Goal: Task Accomplishment & Management: Use online tool/utility

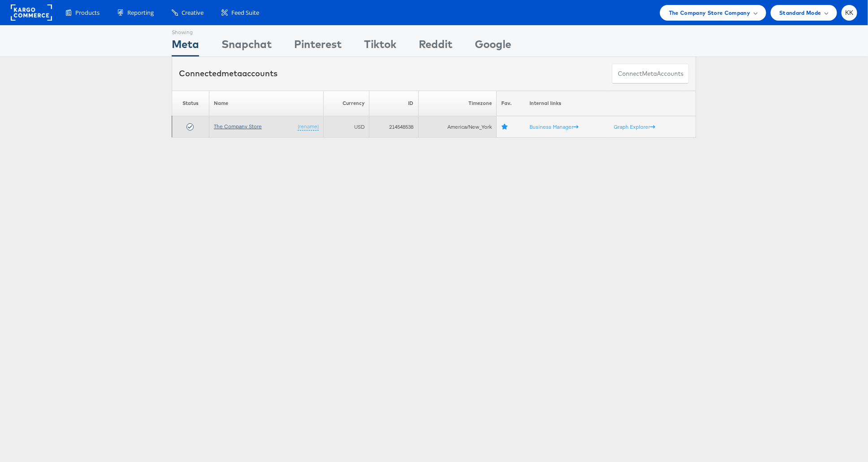
click at [240, 124] on link "The Company Store" at bounding box center [238, 126] width 48 height 7
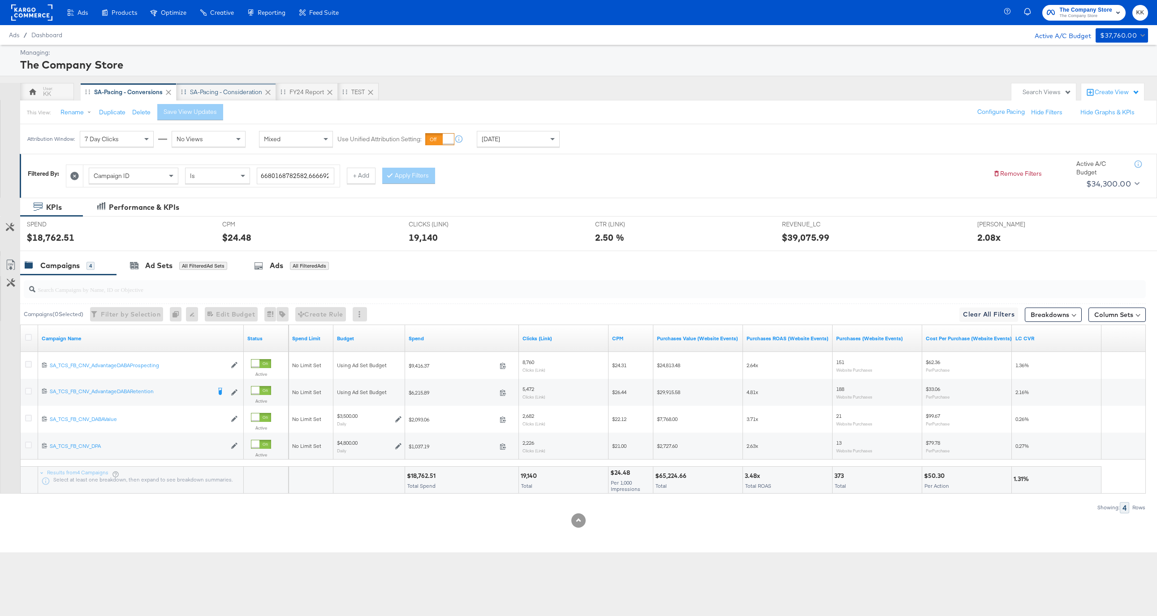
click at [229, 83] on div "SA-Pacing - Consideration" at bounding box center [227, 92] width 100 height 18
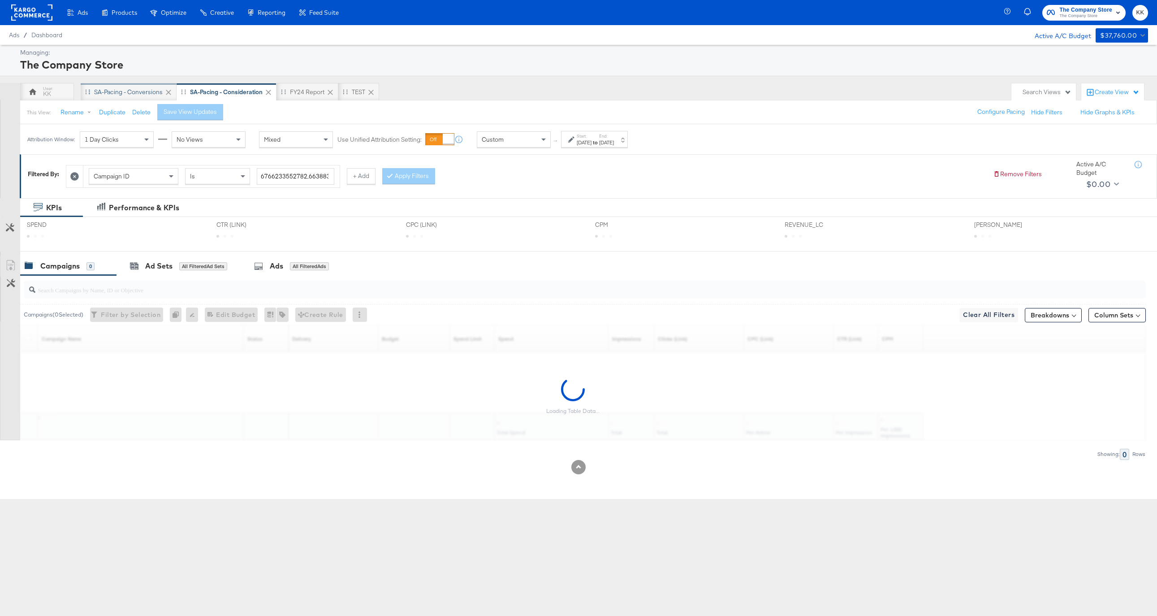
click at [111, 95] on div "SA-Pacing - Conversions" at bounding box center [128, 92] width 69 height 9
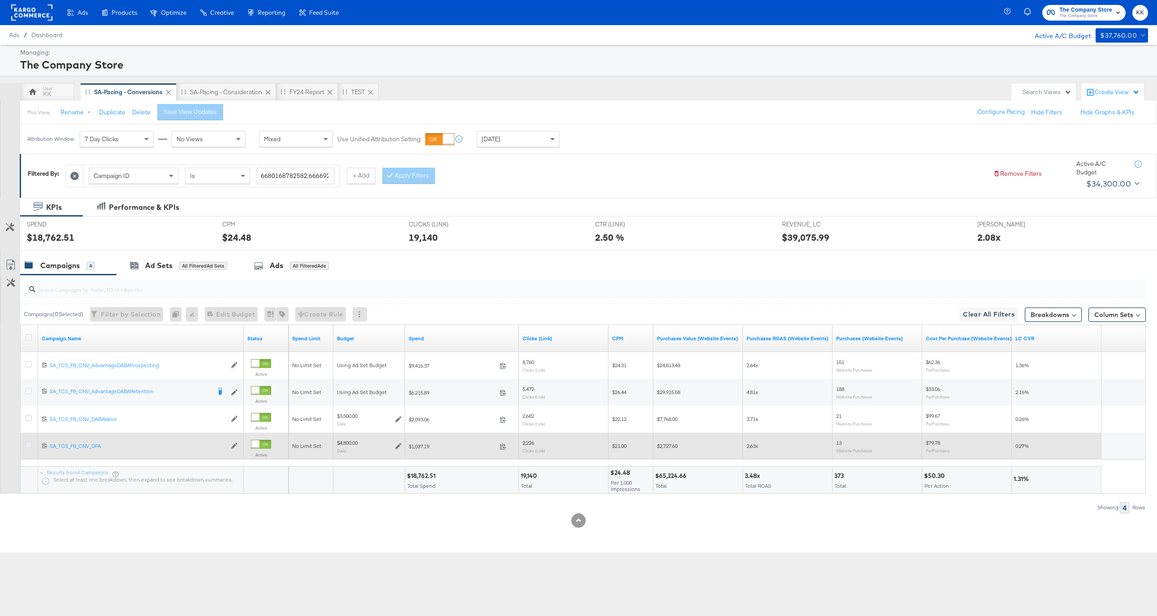
click at [29, 444] on icon at bounding box center [28, 445] width 7 height 7
click at [0, 0] on input "checkbox" at bounding box center [0, 0] width 0 height 0
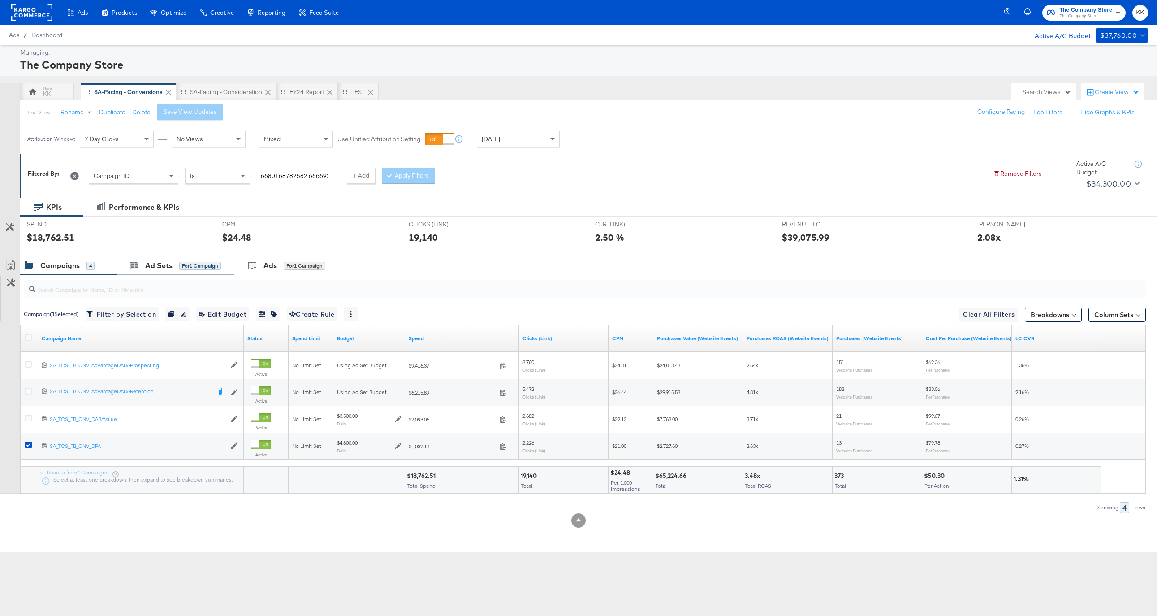
click at [146, 271] on div "Ad Sets for 1 Campaign" at bounding box center [176, 265] width 118 height 19
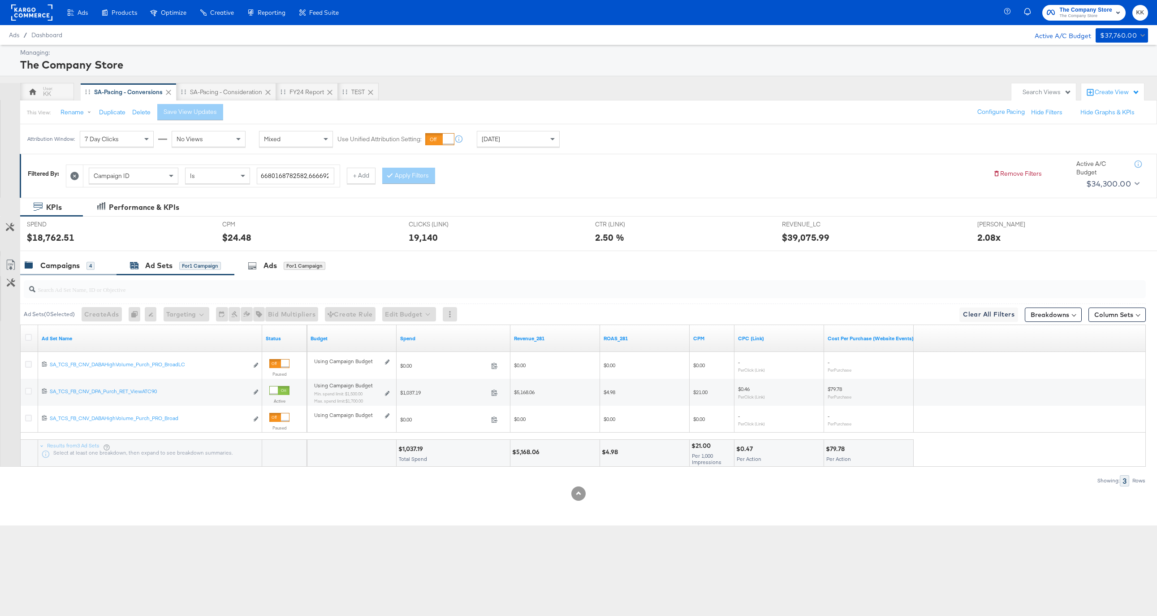
click at [72, 262] on div "Campaigns" at bounding box center [59, 265] width 39 height 10
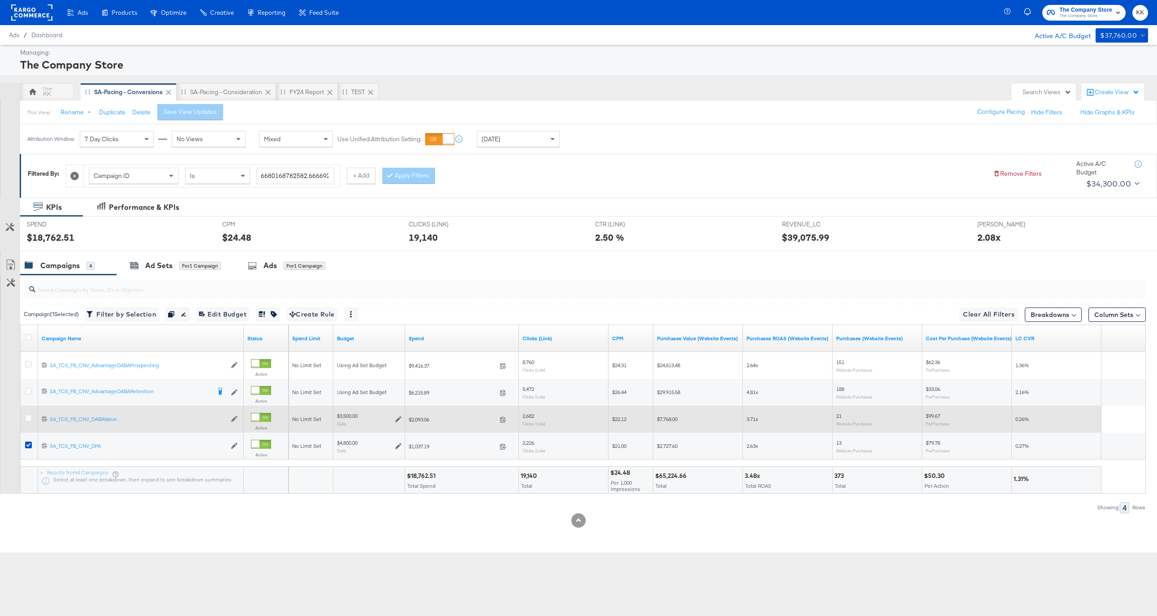
click at [28, 413] on div at bounding box center [30, 419] width 17 height 16
click at [28, 415] on icon at bounding box center [28, 418] width 7 height 7
click at [0, 0] on input "checkbox" at bounding box center [0, 0] width 0 height 0
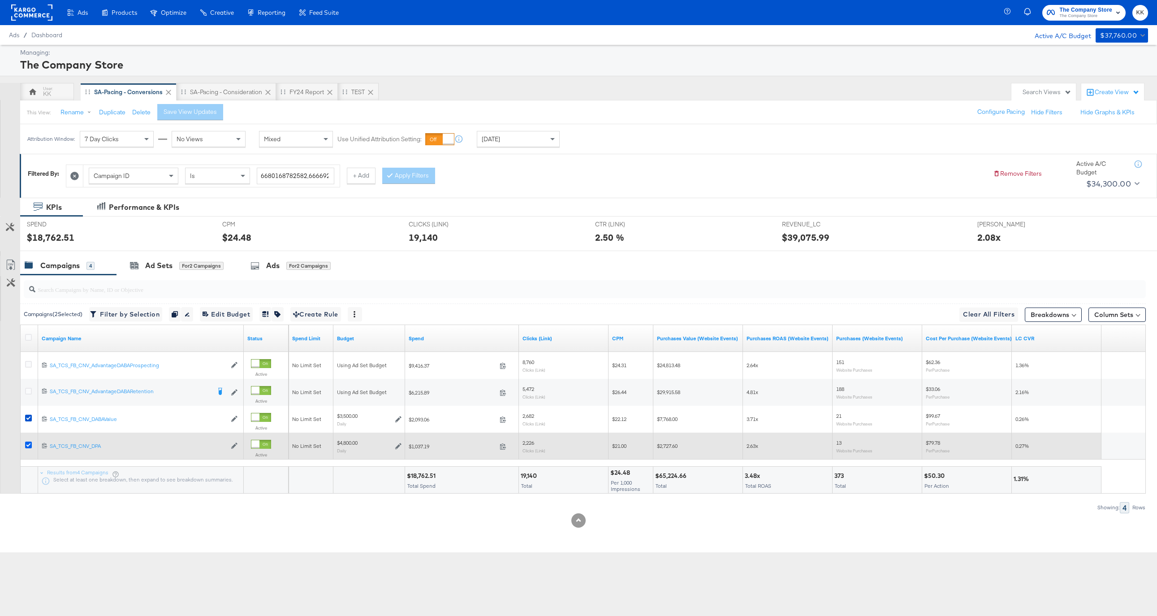
click at [28, 446] on icon at bounding box center [28, 445] width 7 height 7
click at [0, 0] on input "checkbox" at bounding box center [0, 0] width 0 height 0
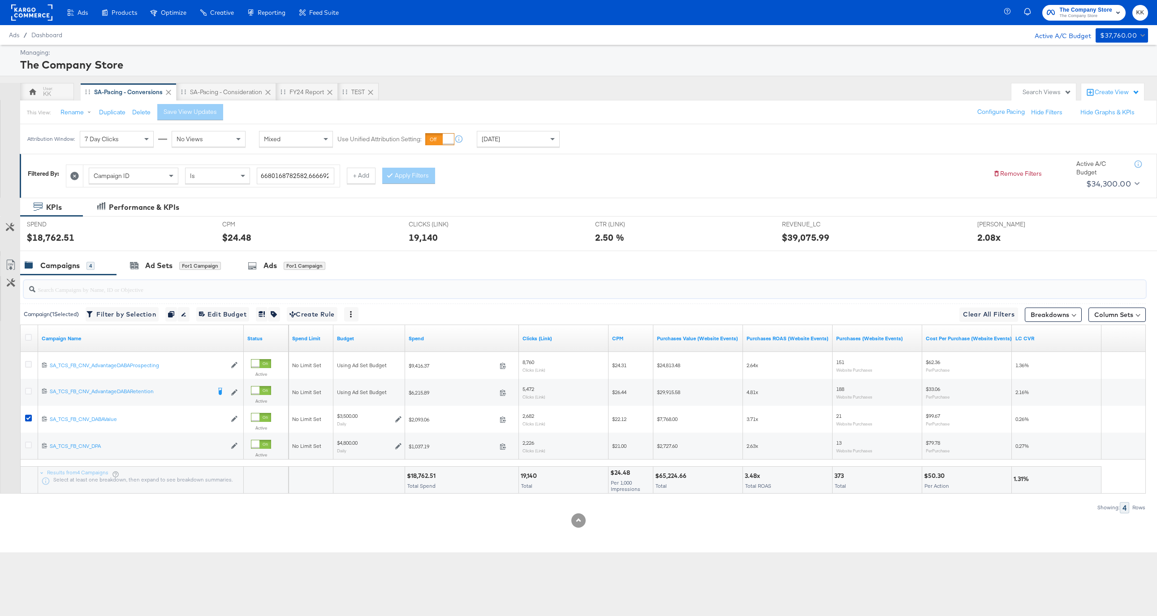
click at [130, 278] on input "search" at bounding box center [537, 285] width 1005 height 17
click at [133, 274] on div "Ad Sets for 1 Campaign" at bounding box center [176, 265] width 118 height 19
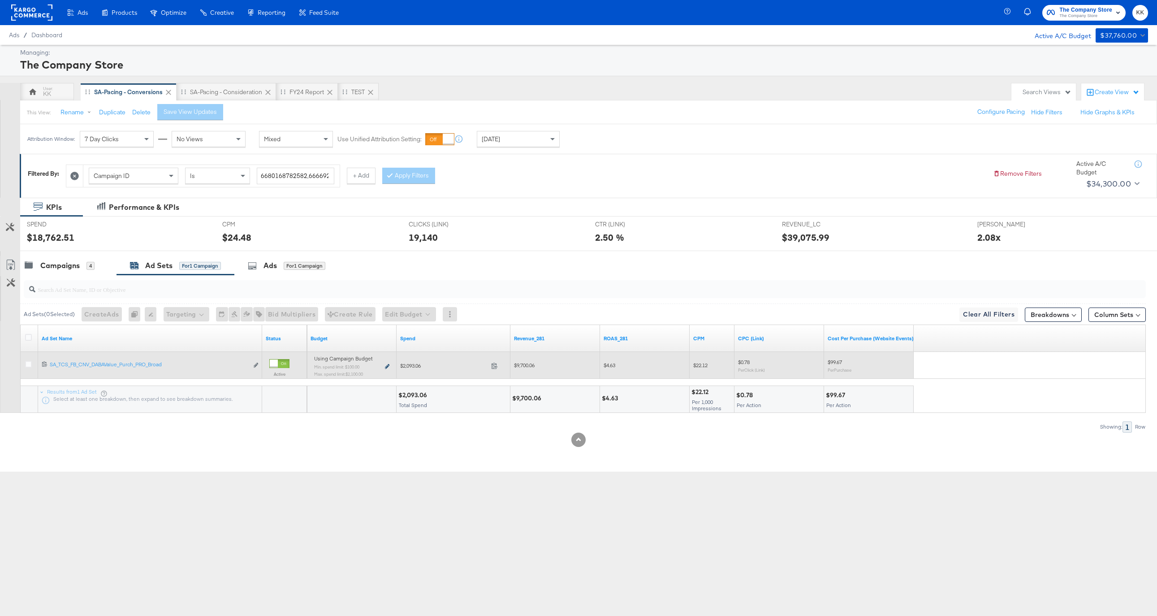
click at [386, 366] on icon at bounding box center [387, 366] width 4 height 5
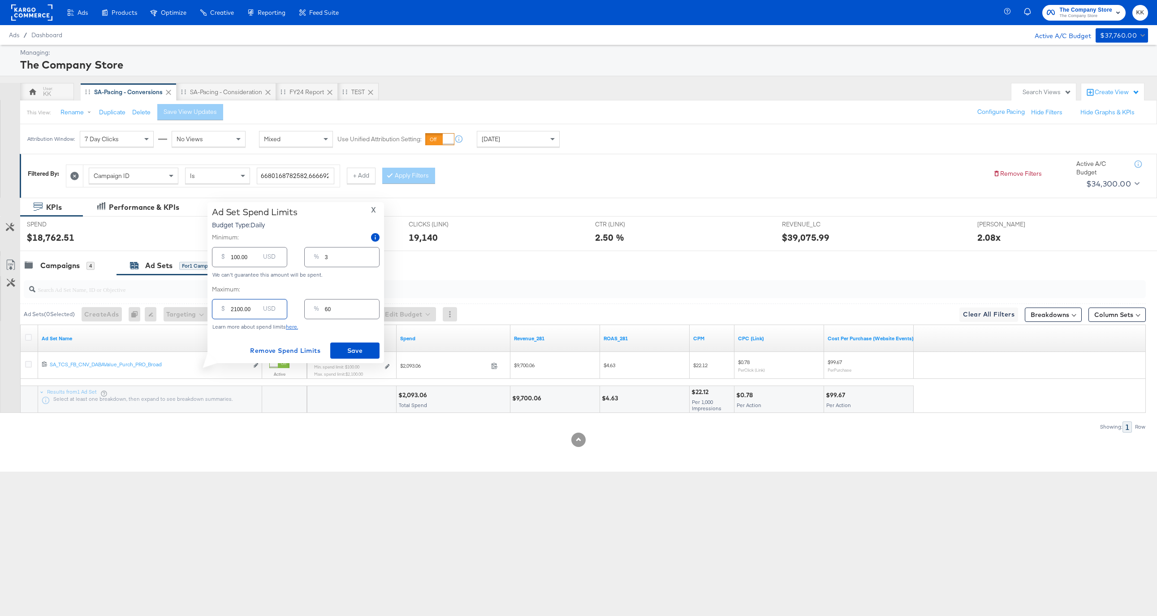
click at [238, 306] on input "2100.00" at bounding box center [245, 305] width 29 height 19
type input "200.00"
type input "6"
type input "2800.00"
type input "80"
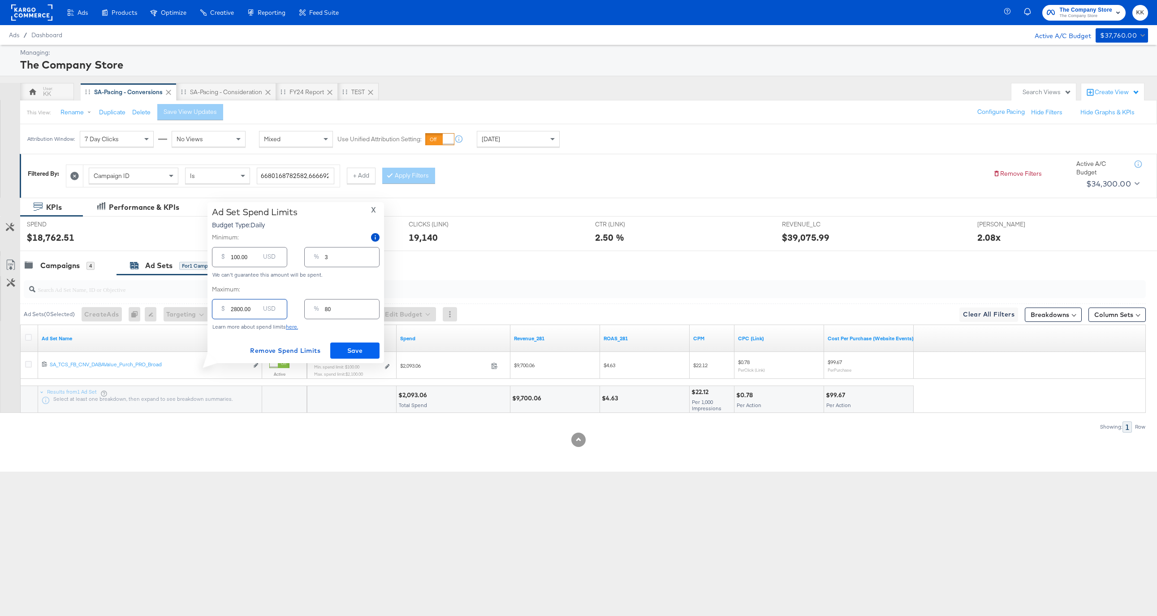
type input "2800.00"
click at [347, 353] on span "Save" at bounding box center [355, 350] width 42 height 11
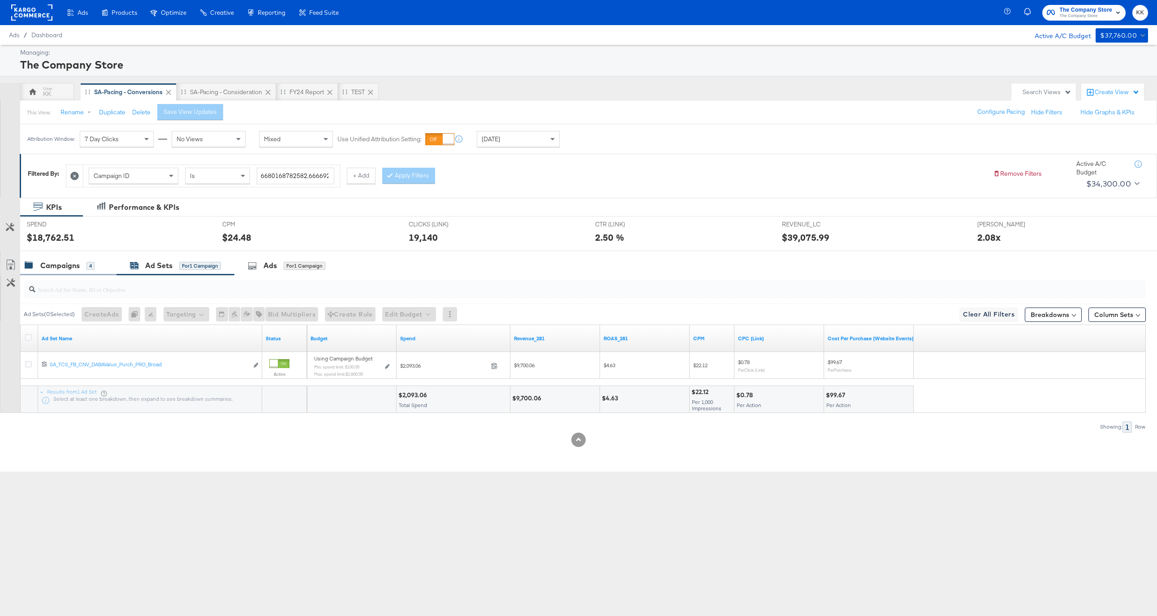
click at [60, 266] on div "Campaigns" at bounding box center [59, 265] width 39 height 10
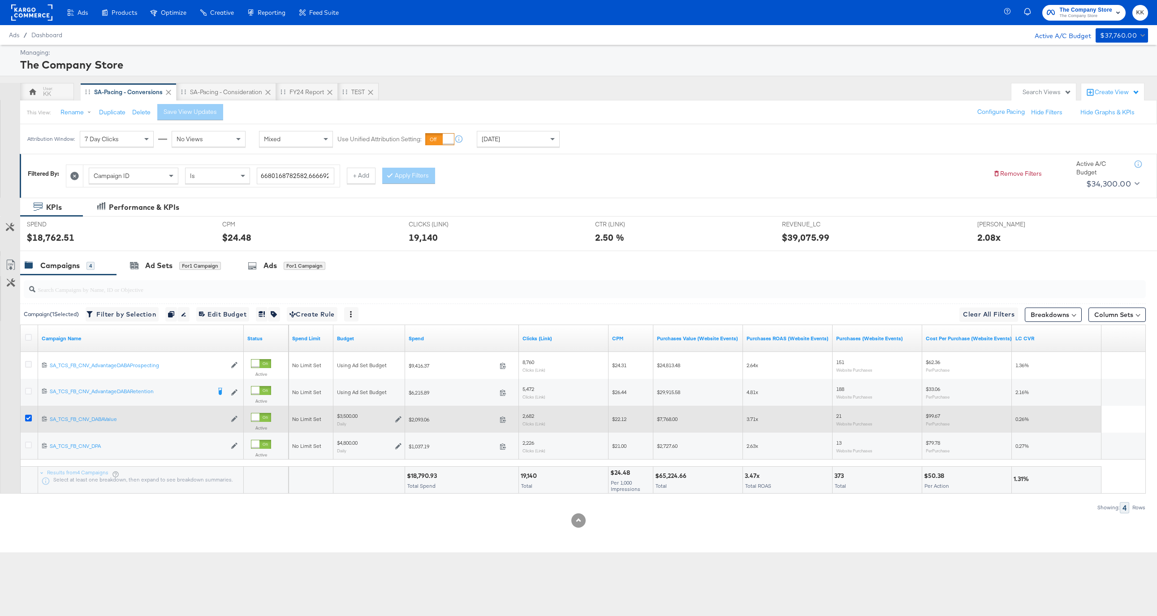
click at [27, 415] on icon at bounding box center [28, 418] width 7 height 7
click at [0, 0] on input "checkbox" at bounding box center [0, 0] width 0 height 0
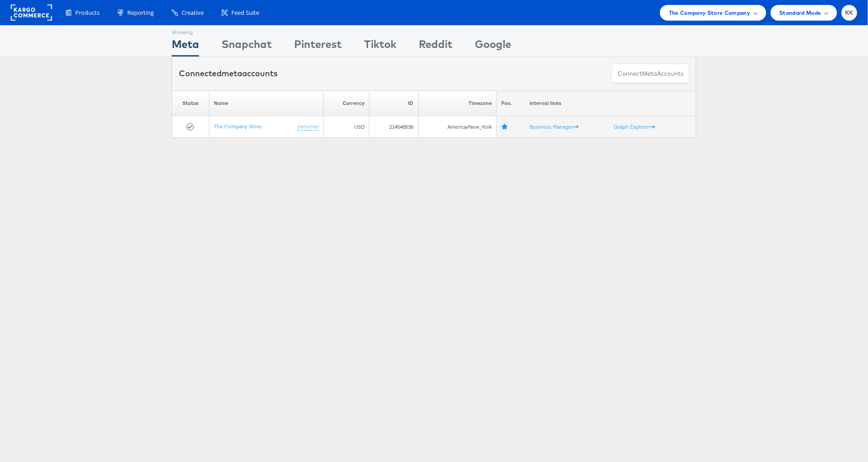
click at [708, 1] on div "Products Product Catalogs Enhance Your Product Catalog, Map Them to Publishers,…" at bounding box center [434, 12] width 868 height 25
click at [708, 5] on div "The Company Store Company" at bounding box center [713, 13] width 106 height 16
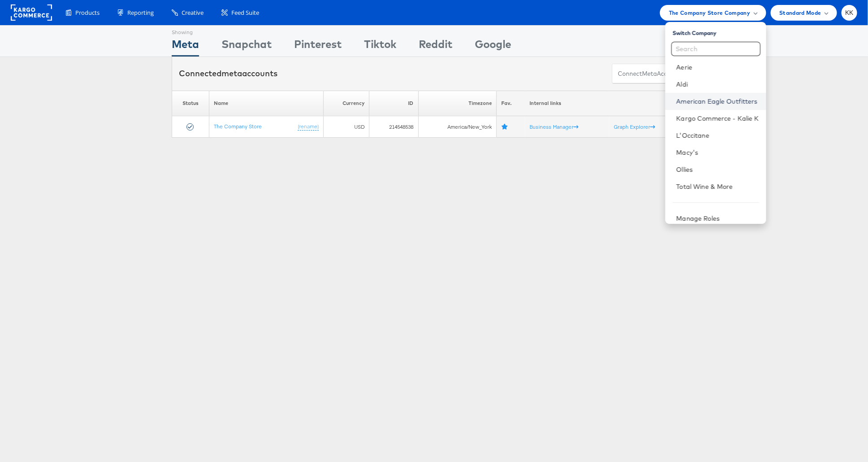
click at [721, 103] on link "American Eagle Outfitters" at bounding box center [717, 101] width 82 height 9
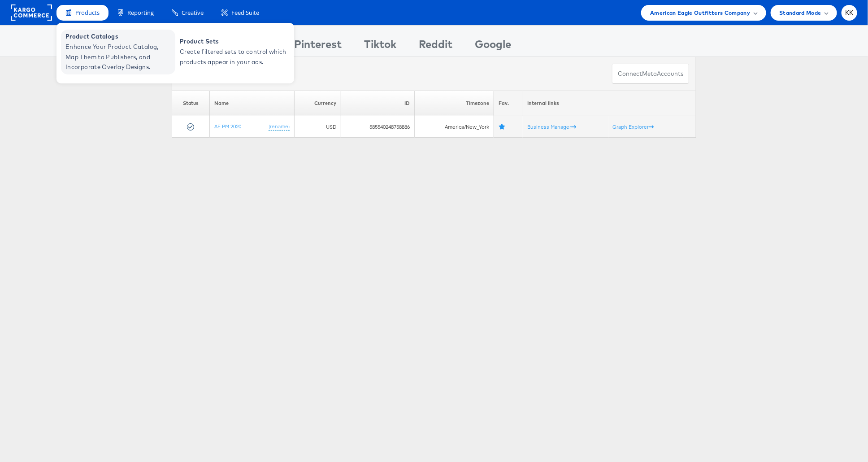
click at [91, 65] on span "Enhance Your Product Catalog, Map Them to Publishers, and Incorporate Overlay D…" at bounding box center [119, 57] width 108 height 30
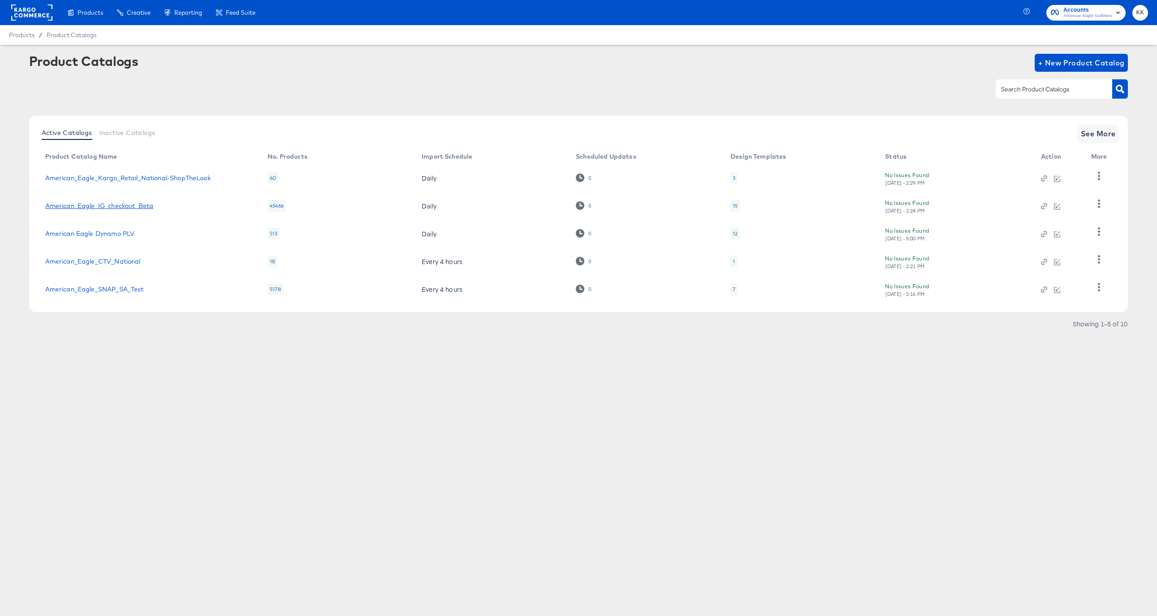
click at [104, 203] on link "American_Eagle_IG_checkout_Beta" at bounding box center [99, 205] width 108 height 7
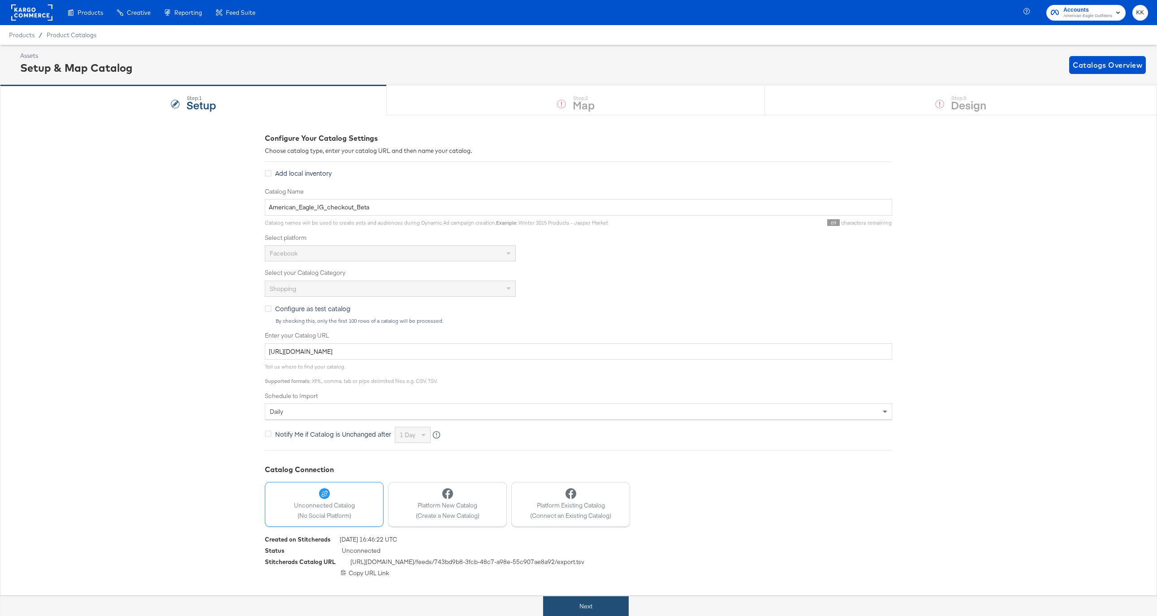
click at [602, 602] on button "Next" at bounding box center [586, 606] width 86 height 20
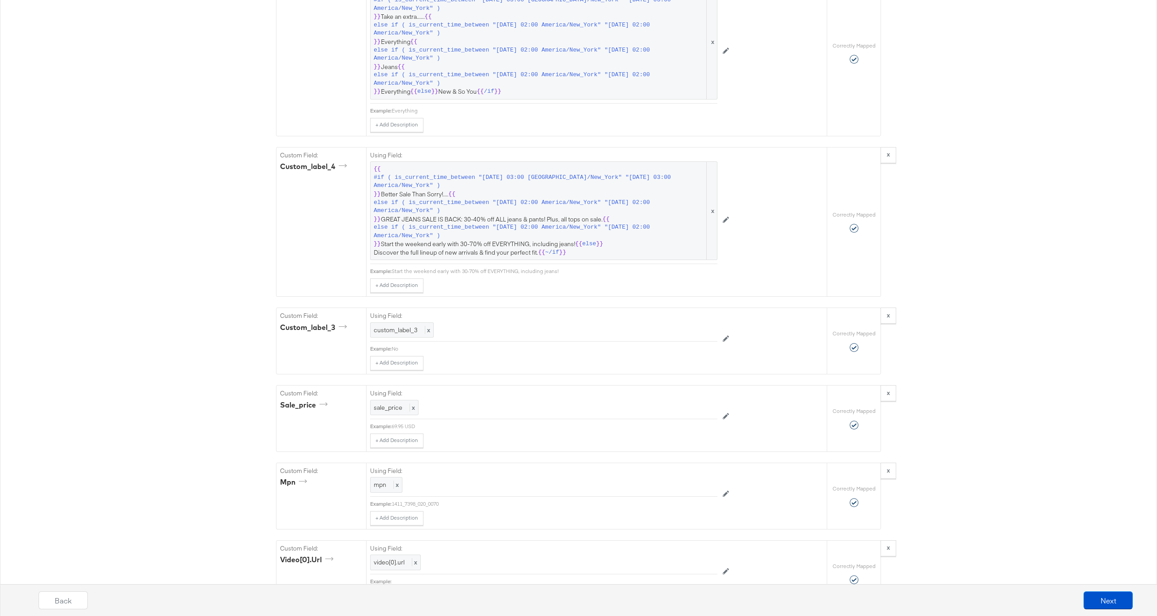
scroll to position [1448, 0]
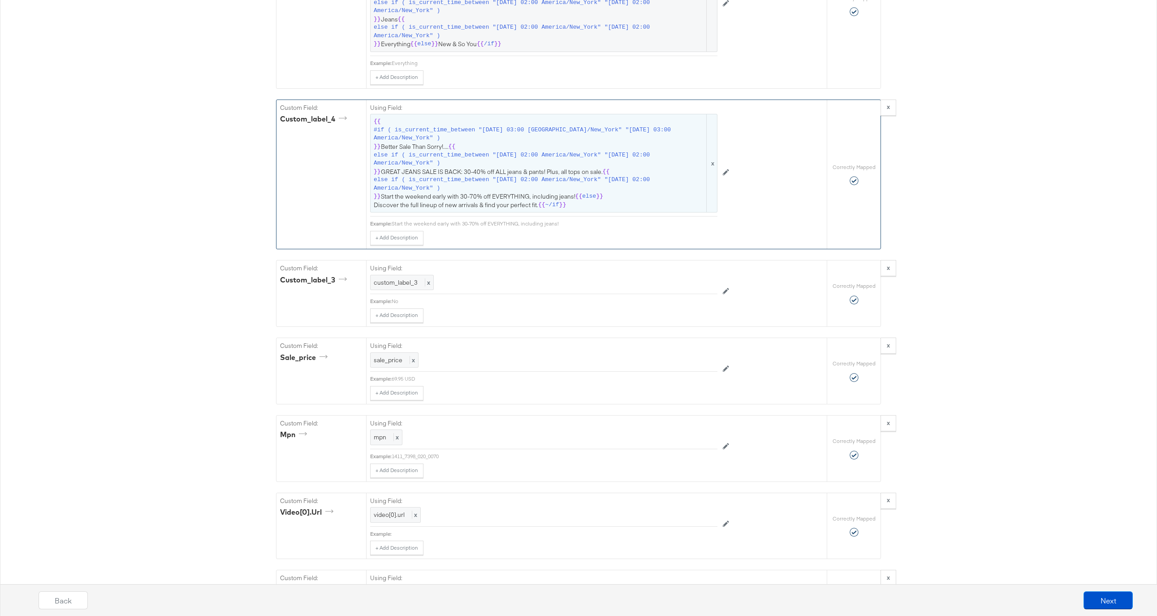
click at [494, 164] on span "else if ( is_current_time_between "[DATE] 02:00 America/New_York" "[DATE] 02:00…" at bounding box center [539, 159] width 331 height 17
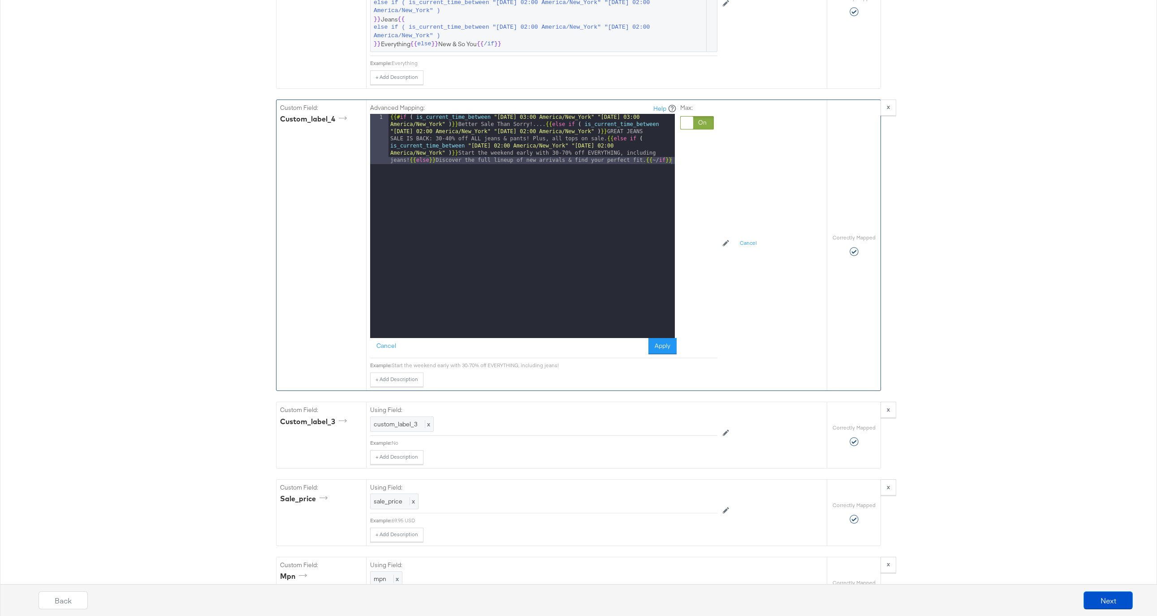
click at [410, 161] on div "{{# if ( is_current_time_between "[DATE] 03:00 America/New_York" "[DATE] 03:00 …" at bounding box center [532, 276] width 286 height 325
click at [607, 141] on div "{{# if ( is_current_time_between "[DATE] 03:00 America/New_York" "[DATE] 03:00 …" at bounding box center [532, 255] width 286 height 282
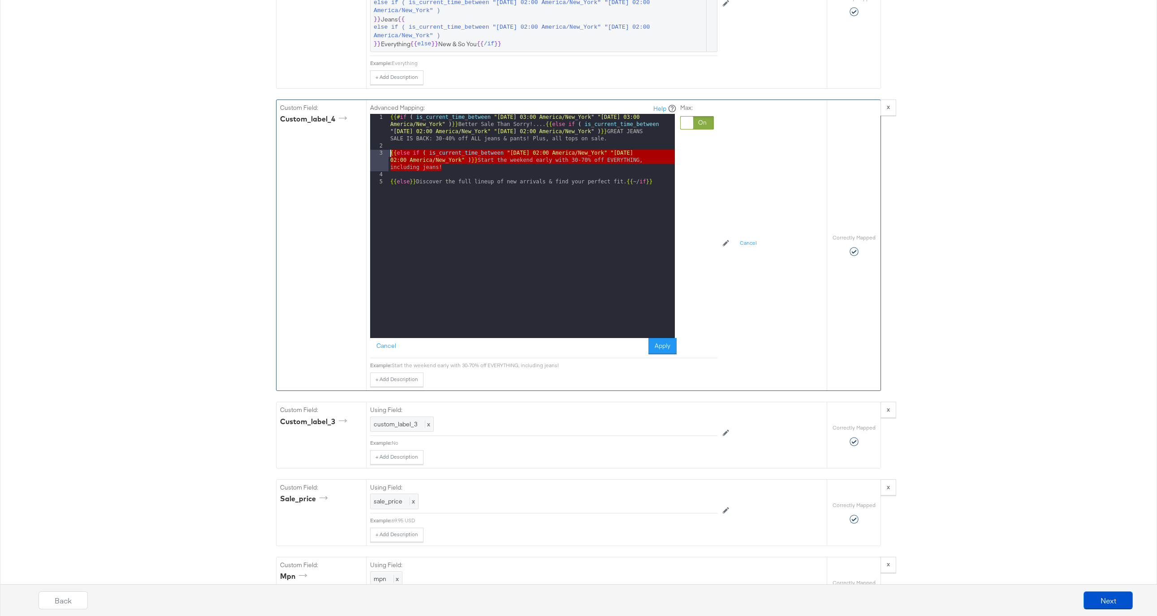
drag, startPoint x: 451, startPoint y: 166, endPoint x: 371, endPoint y: 152, distance: 82.0
click at [371, 152] on div "1 2 3 4 5 {{# if ( is_current_time_between "[DATE] 03:00 [GEOGRAPHIC_DATA]/New_…" at bounding box center [522, 226] width 305 height 224
click at [454, 169] on div "{{# if ( is_current_time_between "[DATE] 03:00 America/New_York" "[DATE] 03:00 …" at bounding box center [532, 244] width 286 height 260
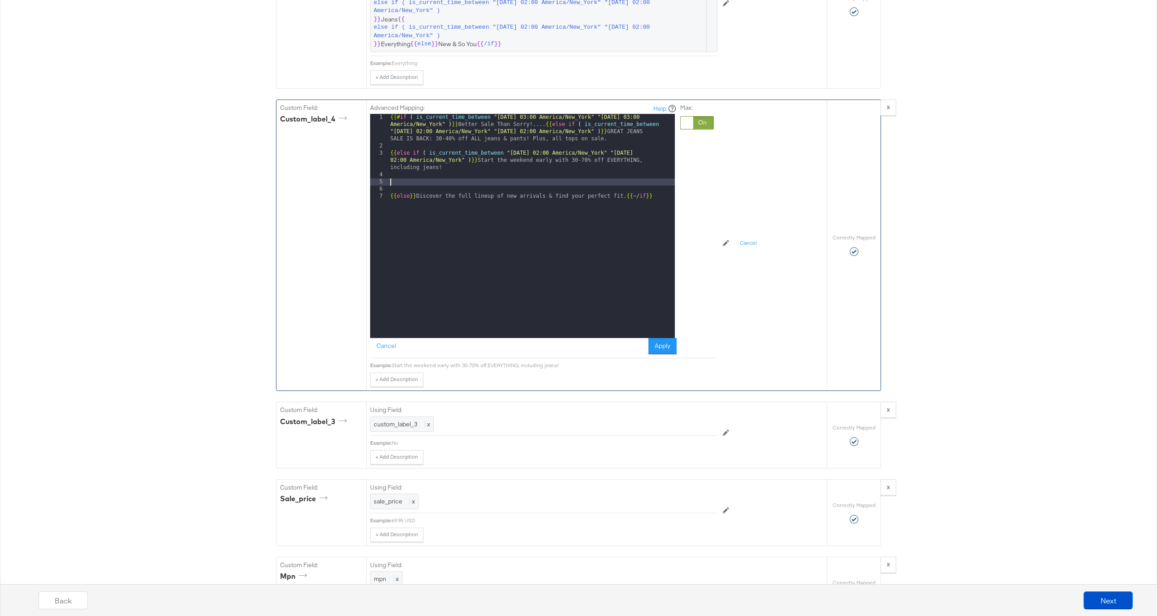
paste textarea
click at [542, 182] on div "{{# if ( is_current_time_between "[DATE] 03:00 America/New_York" "[DATE] 03:00 …" at bounding box center [532, 244] width 286 height 260
click at [657, 182] on div "{{# if ( is_current_time_between "[DATE] 03:00 America/New_York" "[DATE] 03:00 …" at bounding box center [532, 244] width 286 height 260
drag, startPoint x: 479, startPoint y: 191, endPoint x: 485, endPoint y: 191, distance: 5.4
click at [485, 191] on div "{{# if ( is_current_time_between "[DATE] 03:00 America/New_York" "[DATE] 03:00 …" at bounding box center [532, 244] width 286 height 260
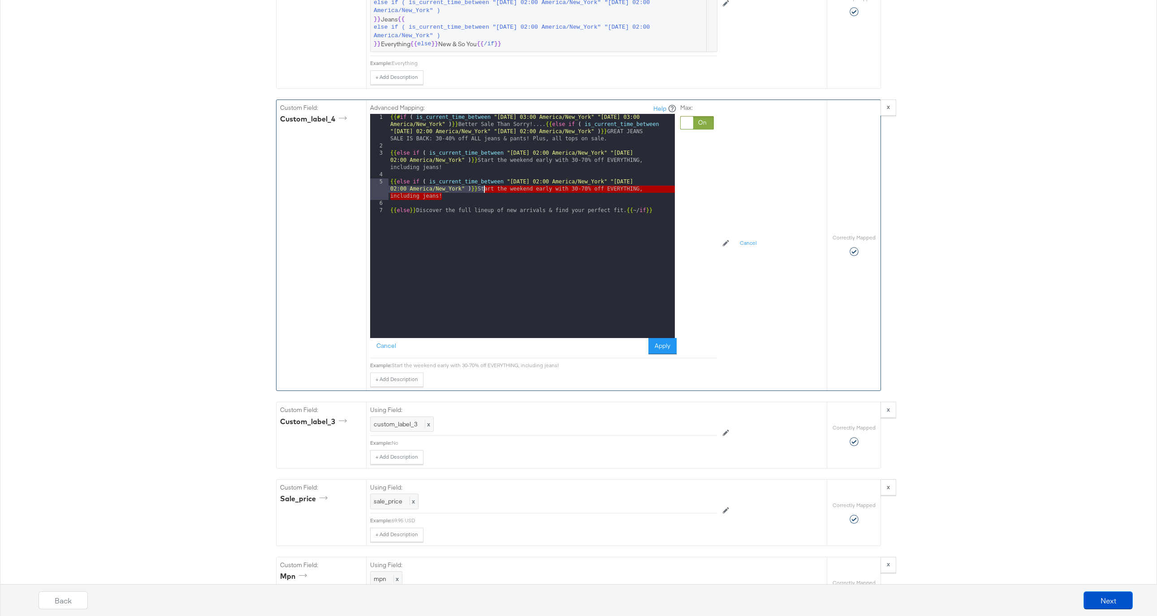
click at [485, 191] on div "{{# if ( is_current_time_between "[DATE] 03:00 America/New_York" "[DATE] 03:00 …" at bounding box center [532, 244] width 286 height 260
click at [389, 154] on div "{{# if ( is_current_time_between "[DATE] 03:00 America/New_York" "[DATE] 03:00 …" at bounding box center [532, 244] width 286 height 260
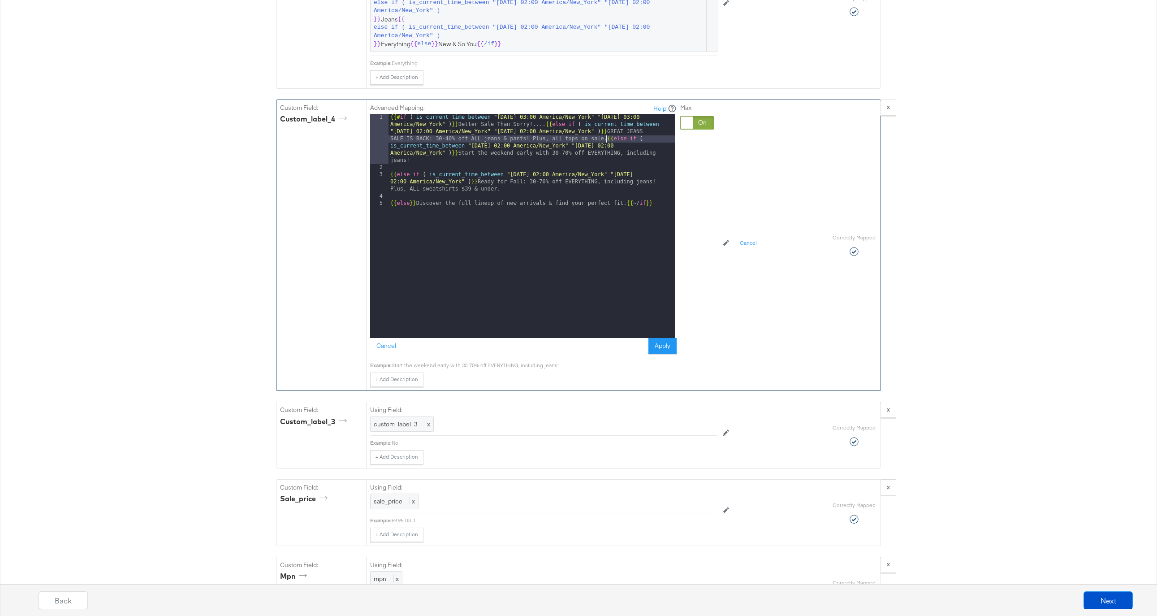
click at [386, 176] on div "3" at bounding box center [379, 182] width 18 height 22
click at [390, 176] on div "{{# if ( is_current_time_between "[DATE] 03:00 America/New_York" "[DATE] 03:00 …" at bounding box center [532, 255] width 286 height 282
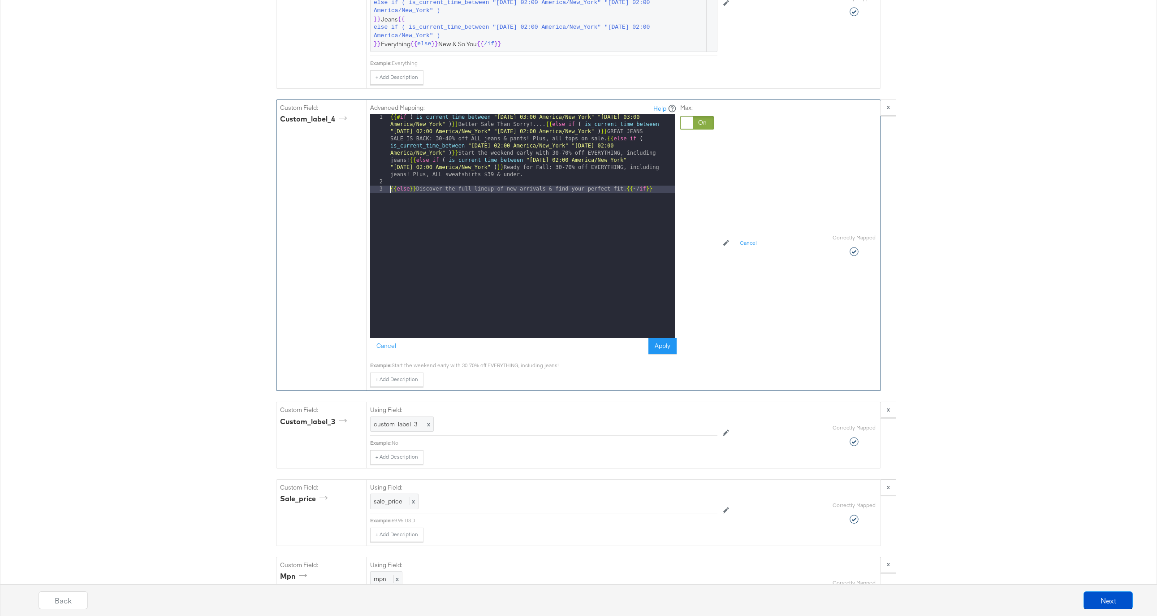
click at [391, 191] on div "{{# if ( is_current_time_between "[DATE] 03:00 America/New_York" "[DATE] 03:00 …" at bounding box center [532, 262] width 286 height 296
click at [658, 344] on button "Apply" at bounding box center [663, 346] width 28 height 16
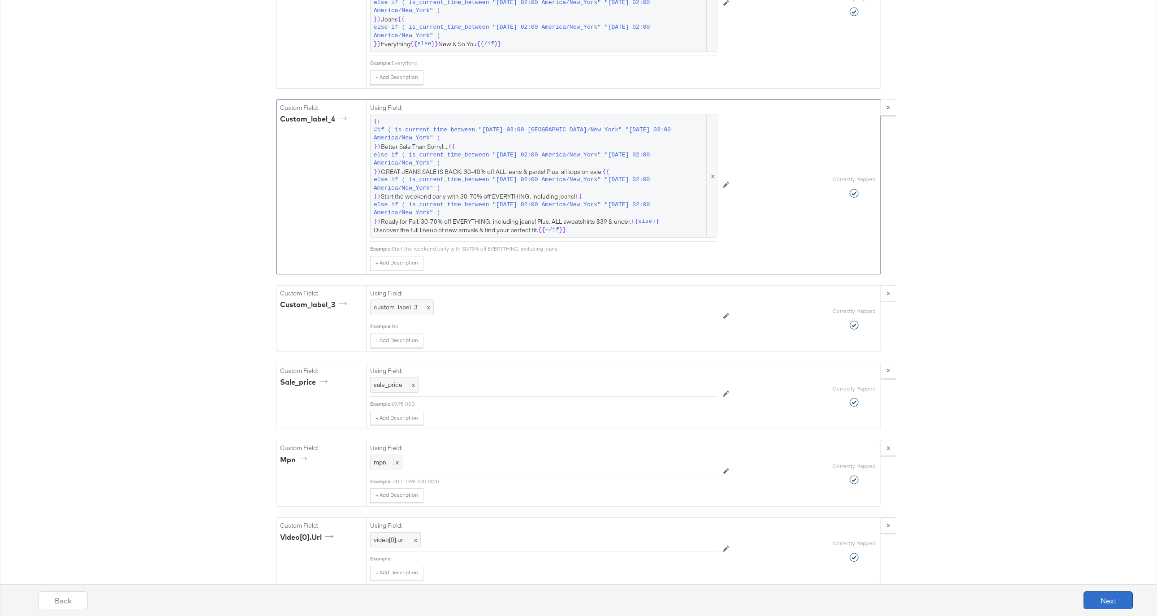
click at [1103, 594] on button "Next" at bounding box center [1108, 600] width 49 height 18
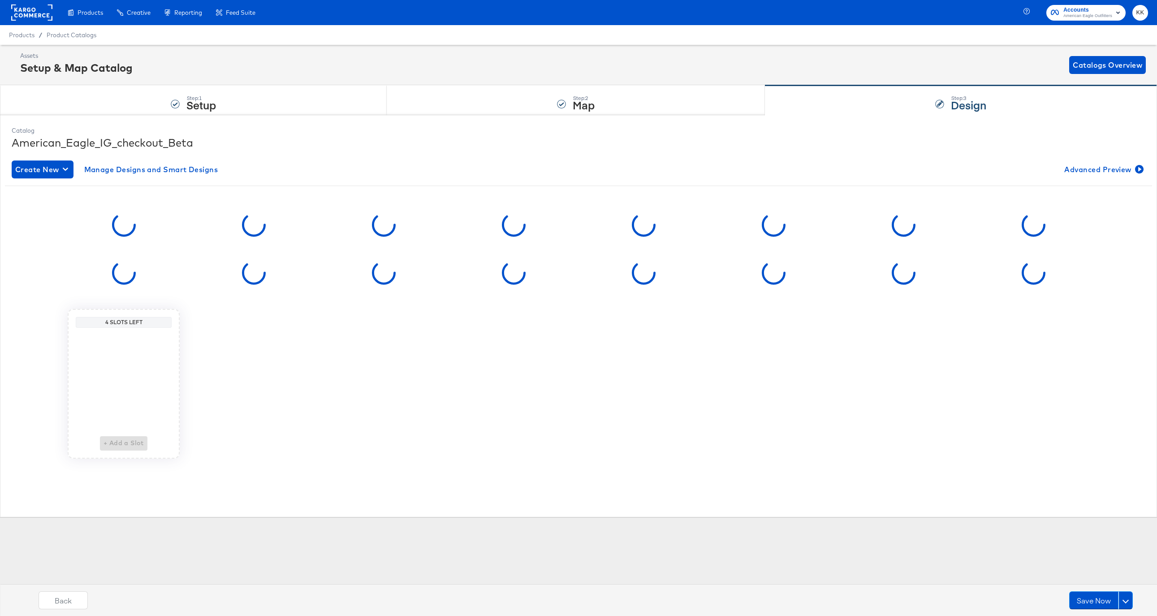
scroll to position [0, 0]
click at [1127, 602] on button at bounding box center [1126, 600] width 14 height 18
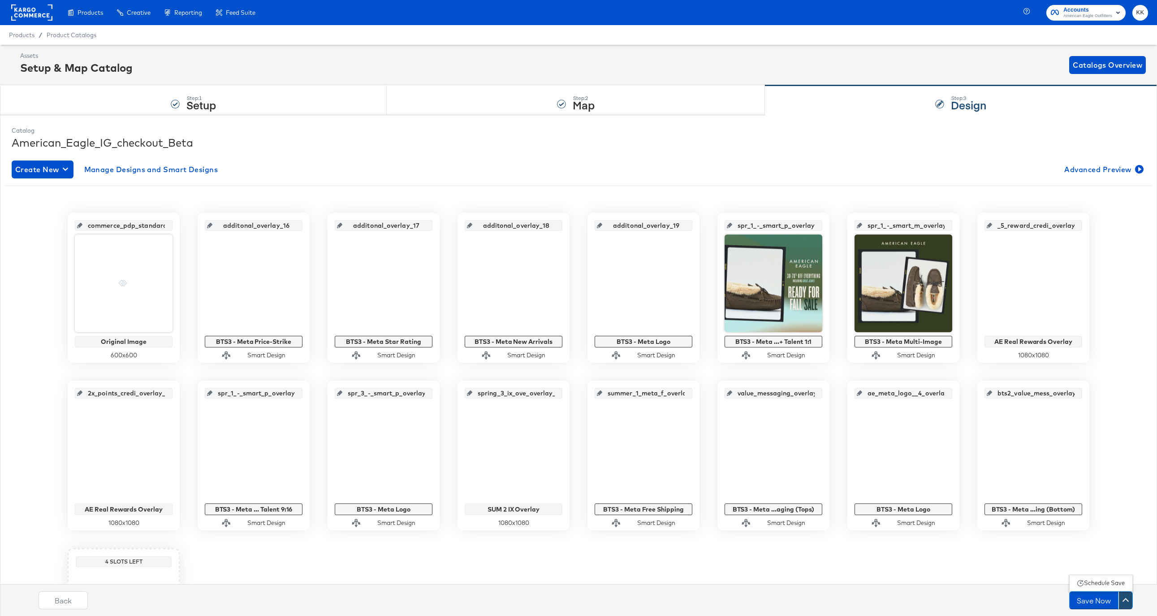
click at [1106, 583] on div "Schedule Save" at bounding box center [1104, 583] width 41 height 9
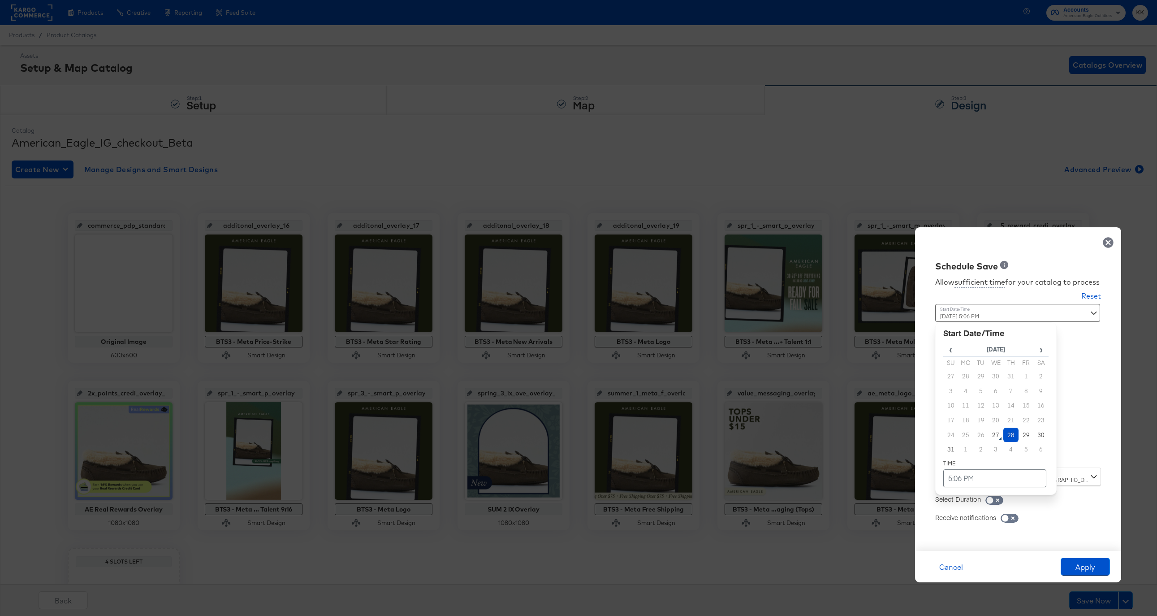
click at [969, 455] on div "[DATE] 5:06 PM ‹ [DATE] › Su Mo Tu We Th Fr Sa 27 28 29 30 31 1 2 3 4 5 6 7 8 9…" at bounding box center [996, 382] width 121 height 157
click at [1015, 436] on td "28" at bounding box center [1011, 435] width 15 height 15
click at [972, 470] on td "5:06 PM" at bounding box center [995, 478] width 103 height 18
click at [980, 419] on span "▼" at bounding box center [978, 411] width 18 height 18
click at [980, 415] on span "▼" at bounding box center [978, 411] width 18 height 18
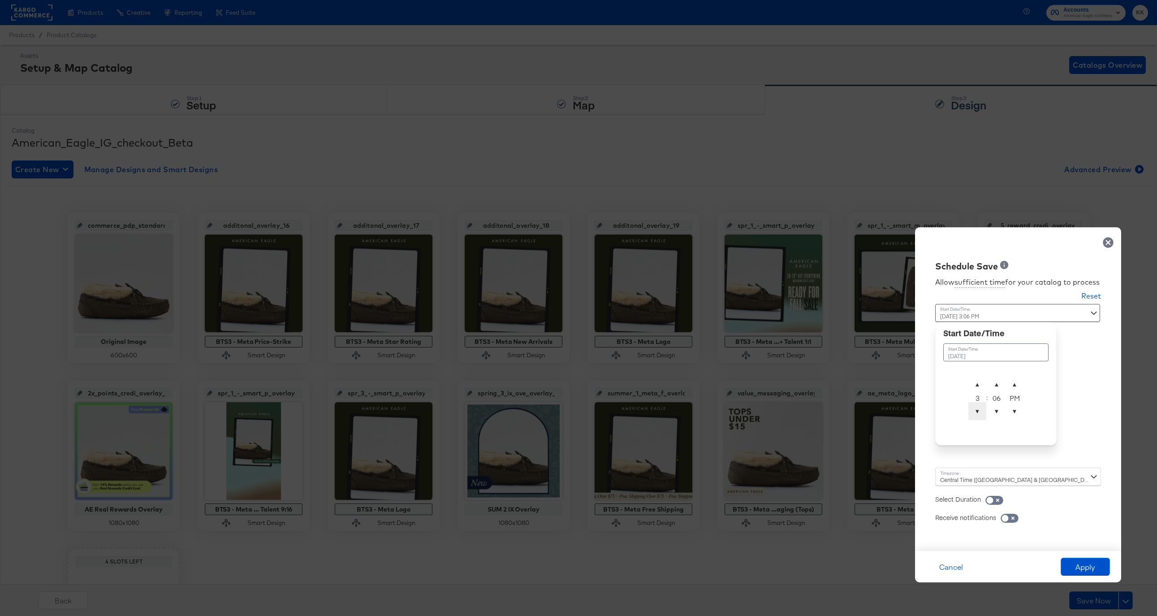
click at [980, 415] on span "▼" at bounding box center [978, 411] width 18 height 18
click at [1000, 409] on span "▼" at bounding box center [997, 411] width 18 height 18
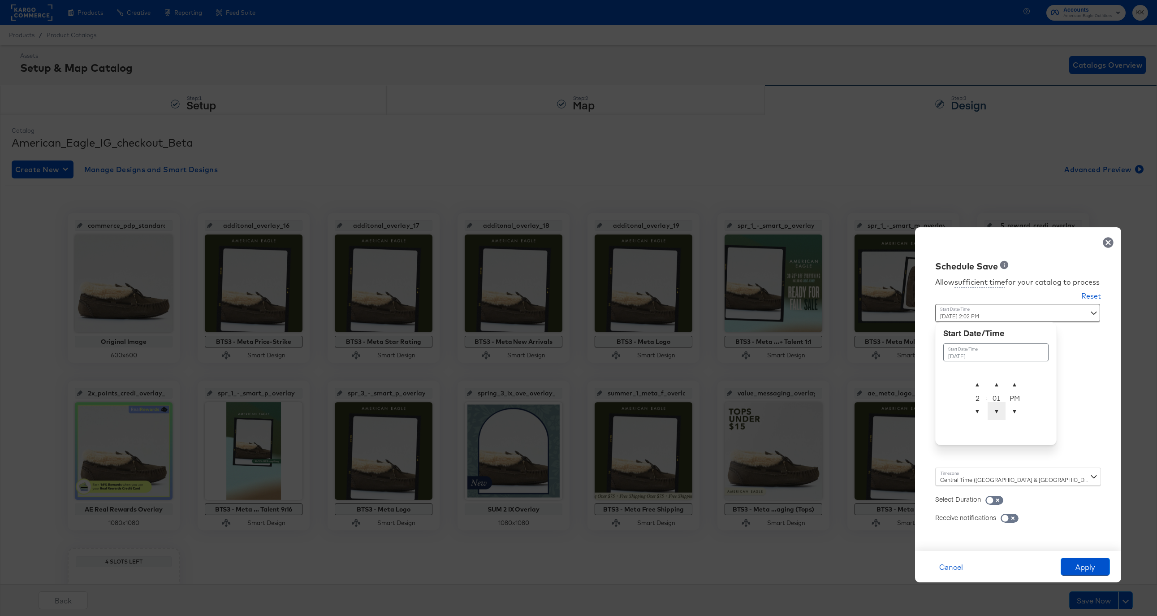
click at [1000, 409] on span "▼" at bounding box center [997, 411] width 18 height 18
type input "[DATE] 2:00 AM"
click at [1017, 385] on span "▲" at bounding box center [1015, 384] width 18 height 18
click at [944, 479] on div "Central Time ([GEOGRAPHIC_DATA] & [GEOGRAPHIC_DATA]) ([GEOGRAPHIC_DATA]/[GEOGRA…" at bounding box center [1019, 477] width 166 height 18
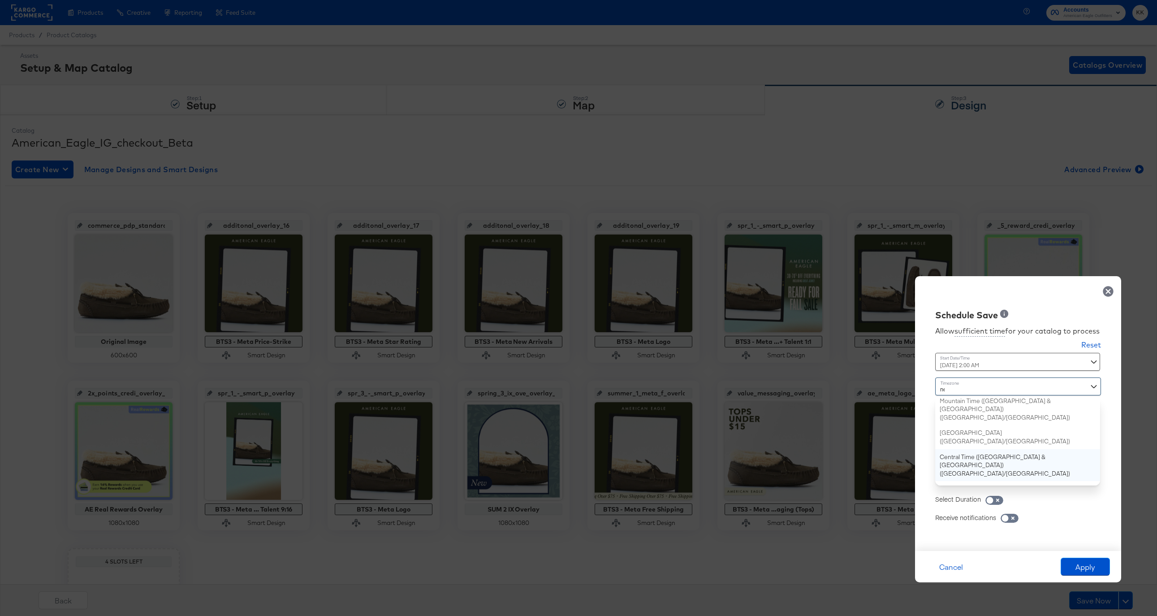
type input "new"
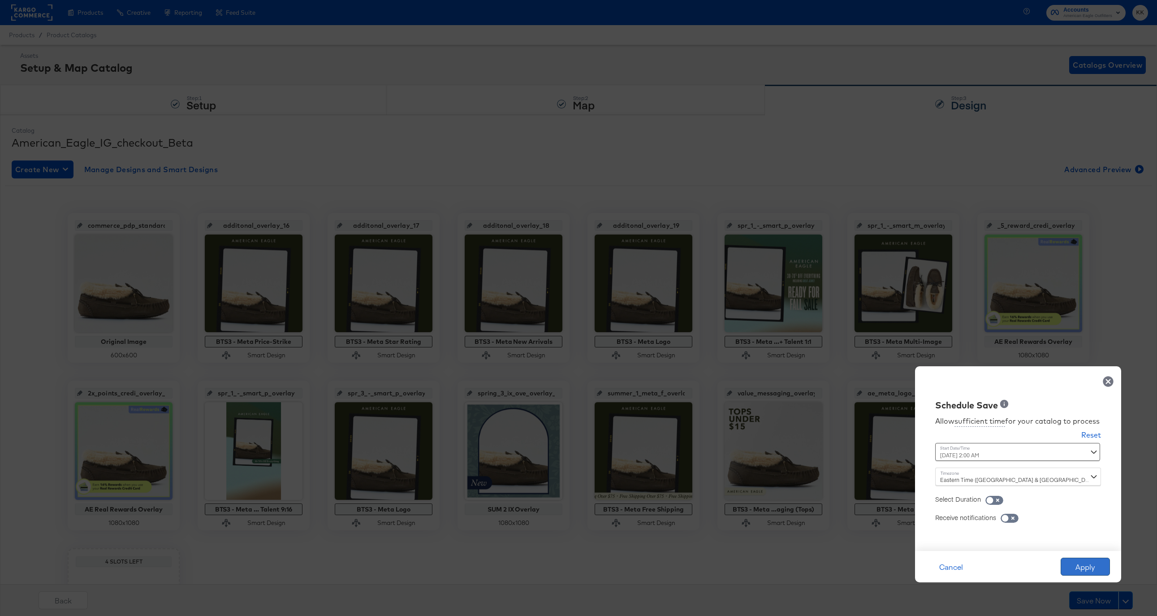
click at [1081, 567] on button "Apply" at bounding box center [1085, 567] width 49 height 18
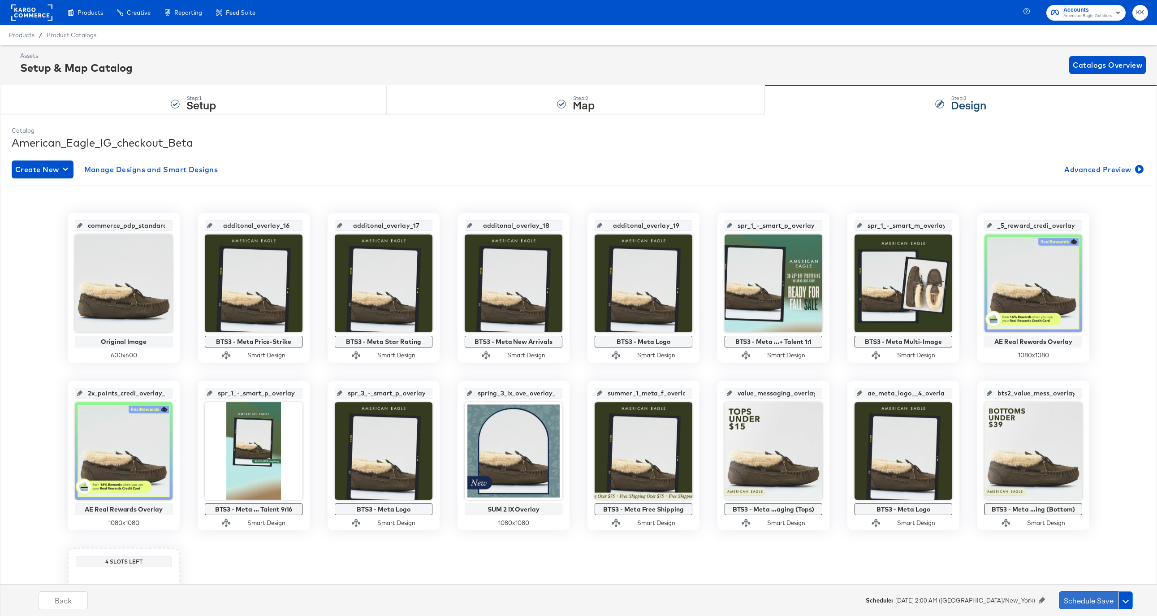
click at [1081, 598] on button "Schedule Save" at bounding box center [1089, 600] width 60 height 18
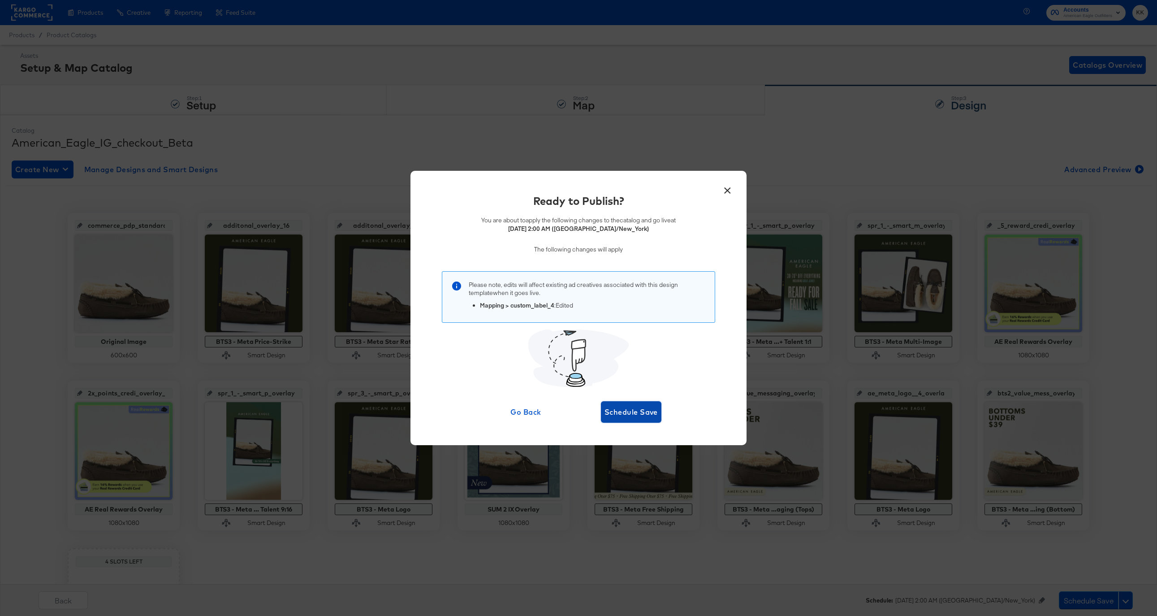
click at [620, 401] on button "Schedule Save" at bounding box center [631, 412] width 61 height 22
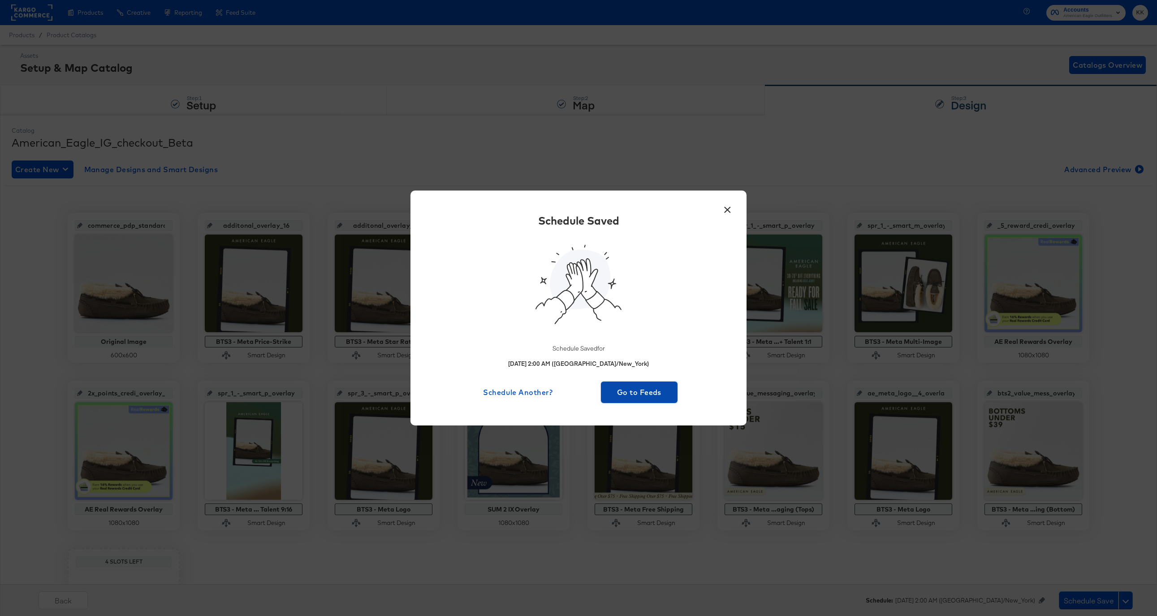
click at [627, 389] on span "Go to Feeds" at bounding box center [639, 392] width 69 height 13
